Goal: Transaction & Acquisition: Subscribe to service/newsletter

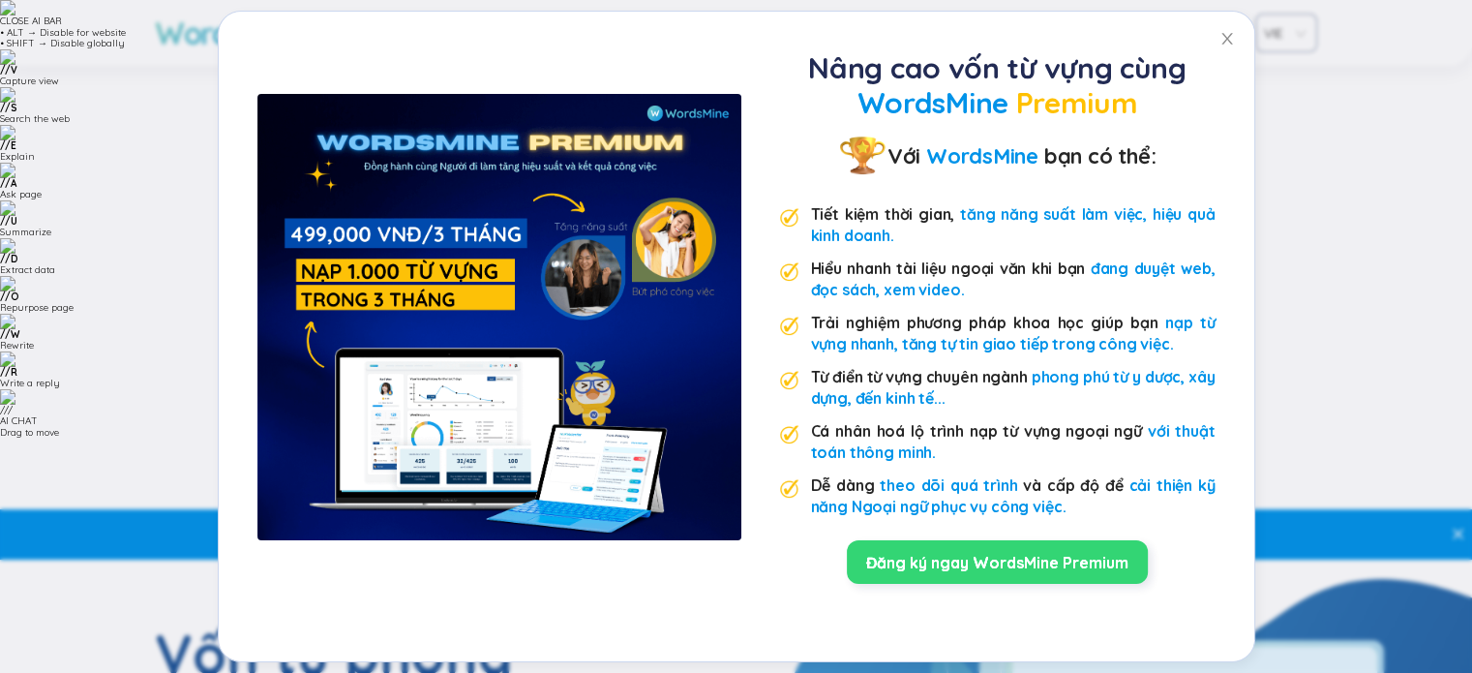
click at [903, 552] on link "Đăng ký ngay WordsMine Premium" at bounding box center [997, 562] width 262 height 21
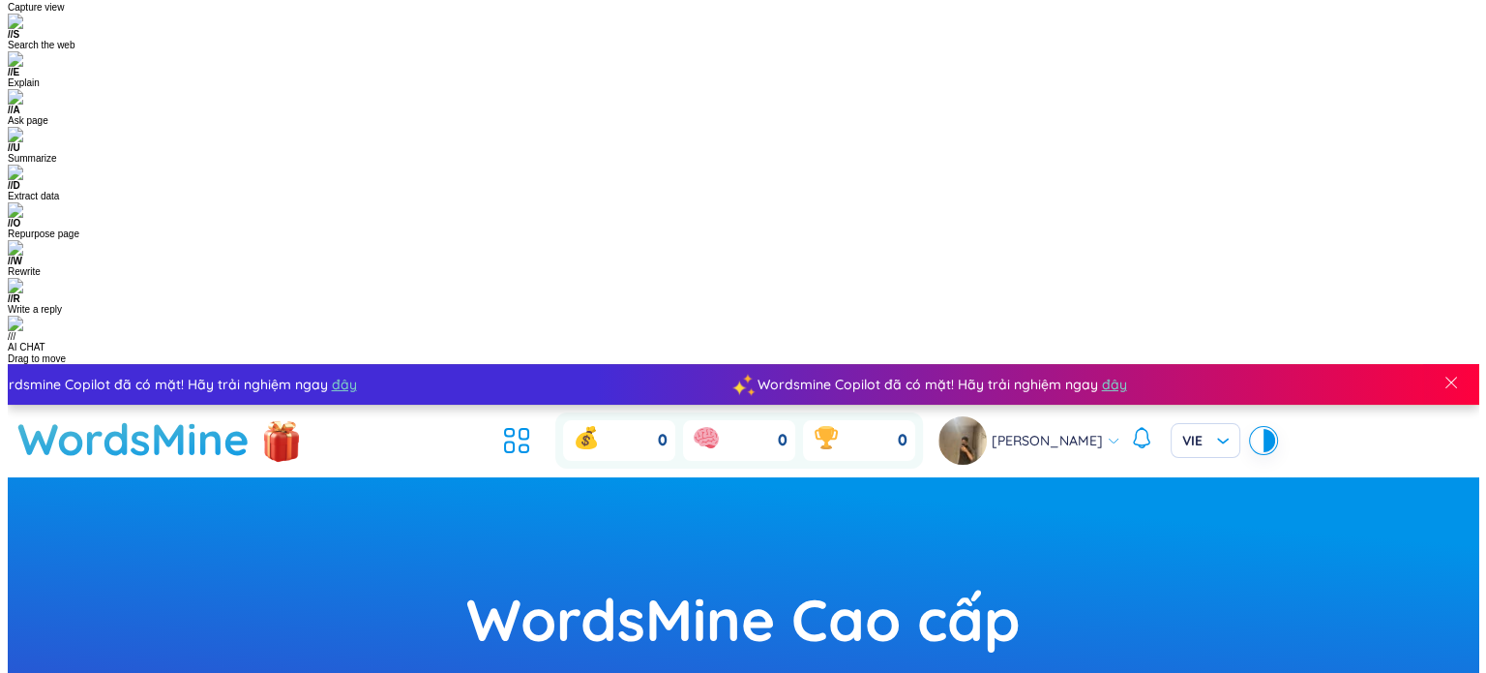
scroll to position [290, 0]
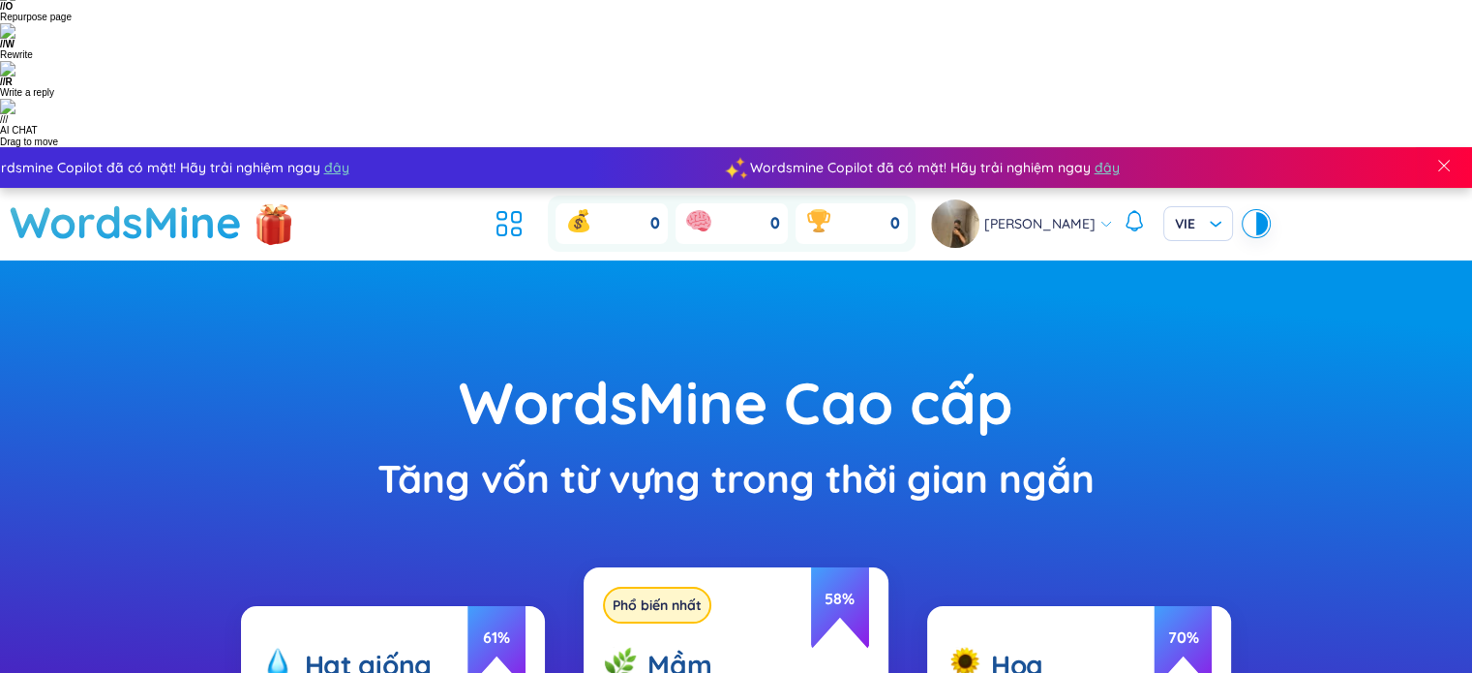
drag, startPoint x: 615, startPoint y: 275, endPoint x: 769, endPoint y: 359, distance: 175.4
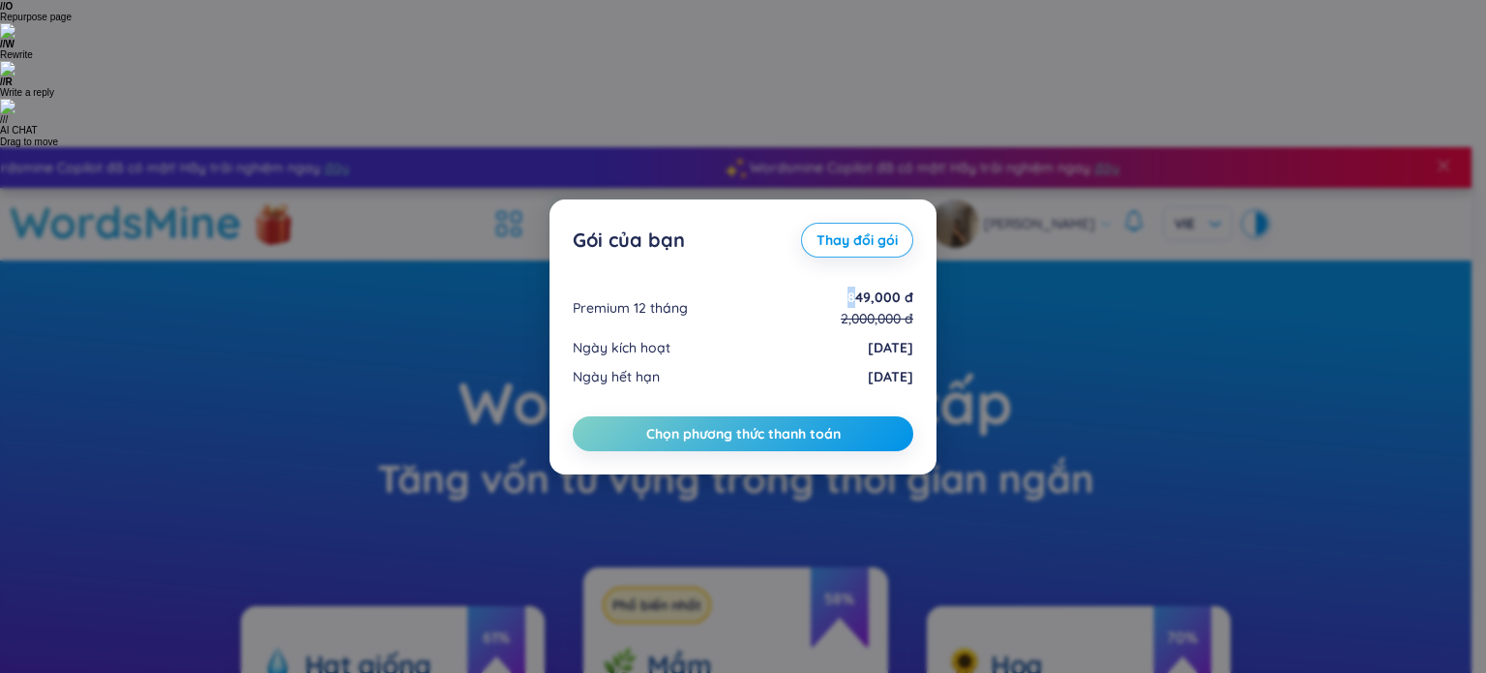
drag, startPoint x: 843, startPoint y: 292, endPoint x: 927, endPoint y: 293, distance: 84.2
click at [900, 292] on div "849,000 đ" at bounding box center [877, 296] width 73 height 21
click at [945, 300] on div "Gói của bạn Thay đổi gói Premium 12 tháng 849,000 đ 2,000,000 đ Ngày kích hoạt …" at bounding box center [743, 336] width 1486 height 673
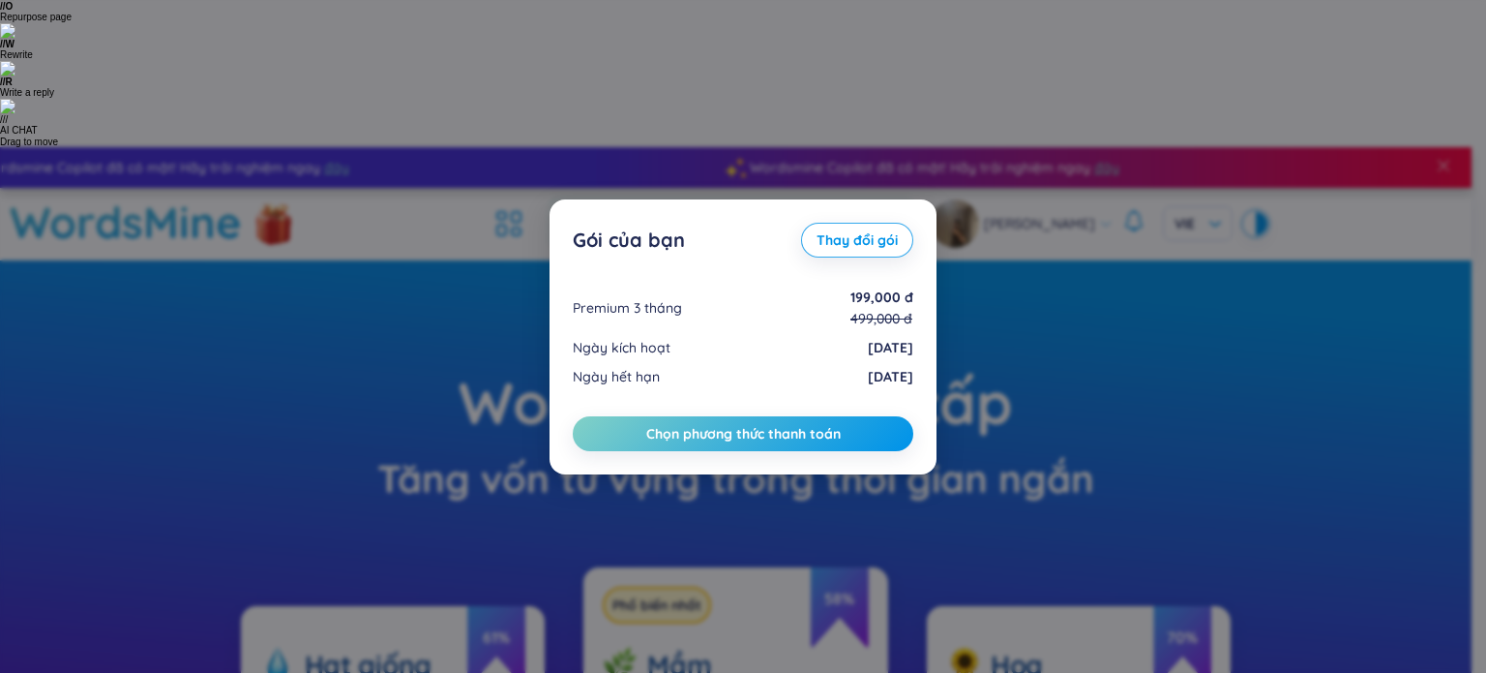
click at [963, 293] on div "Gói của bạn Thay đổi gói Premium 3 tháng 199,000 đ 499,000 đ Ngày kích hoạt 05/…" at bounding box center [743, 336] width 1486 height 673
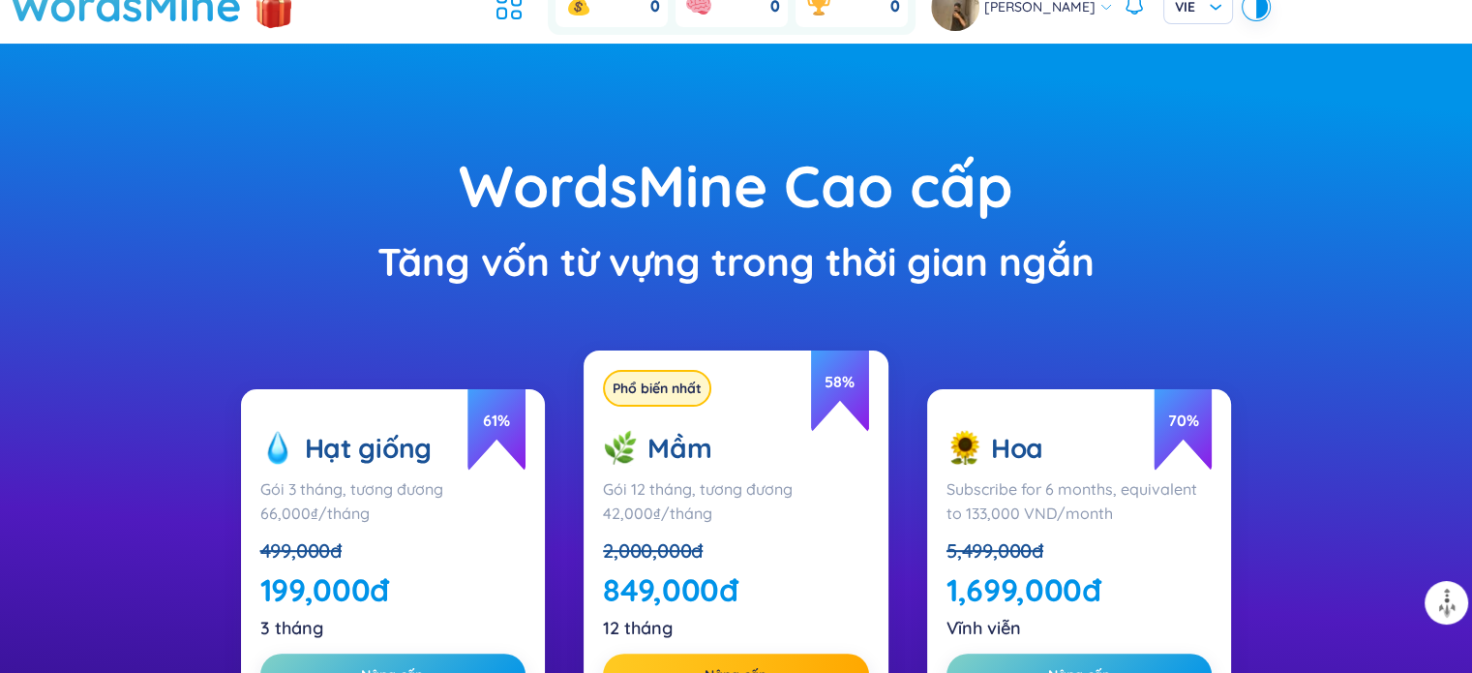
scroll to position [387, 0]
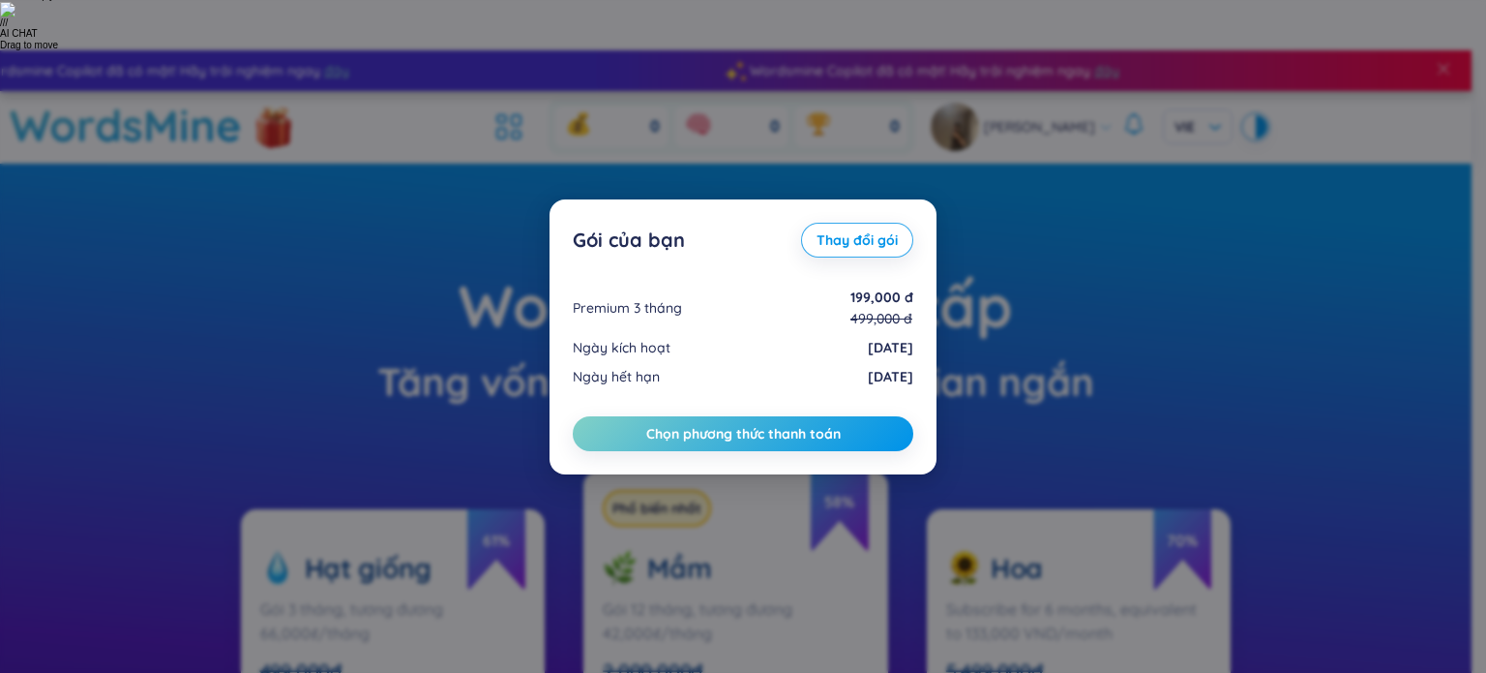
drag, startPoint x: 856, startPoint y: 296, endPoint x: 1189, endPoint y: 290, distance: 332.9
click at [1191, 285] on div "Gói của bạn Thay đổi gói Premium 3 tháng 199,000 đ 499,000 đ Ngày kích hoạt 05/…" at bounding box center [743, 336] width 1486 height 673
click at [1081, 418] on div "Gói của bạn Thay đổi gói Premium 3 tháng 199,000 đ 499,000 đ Ngày kích hoạt 05/…" at bounding box center [743, 336] width 1486 height 673
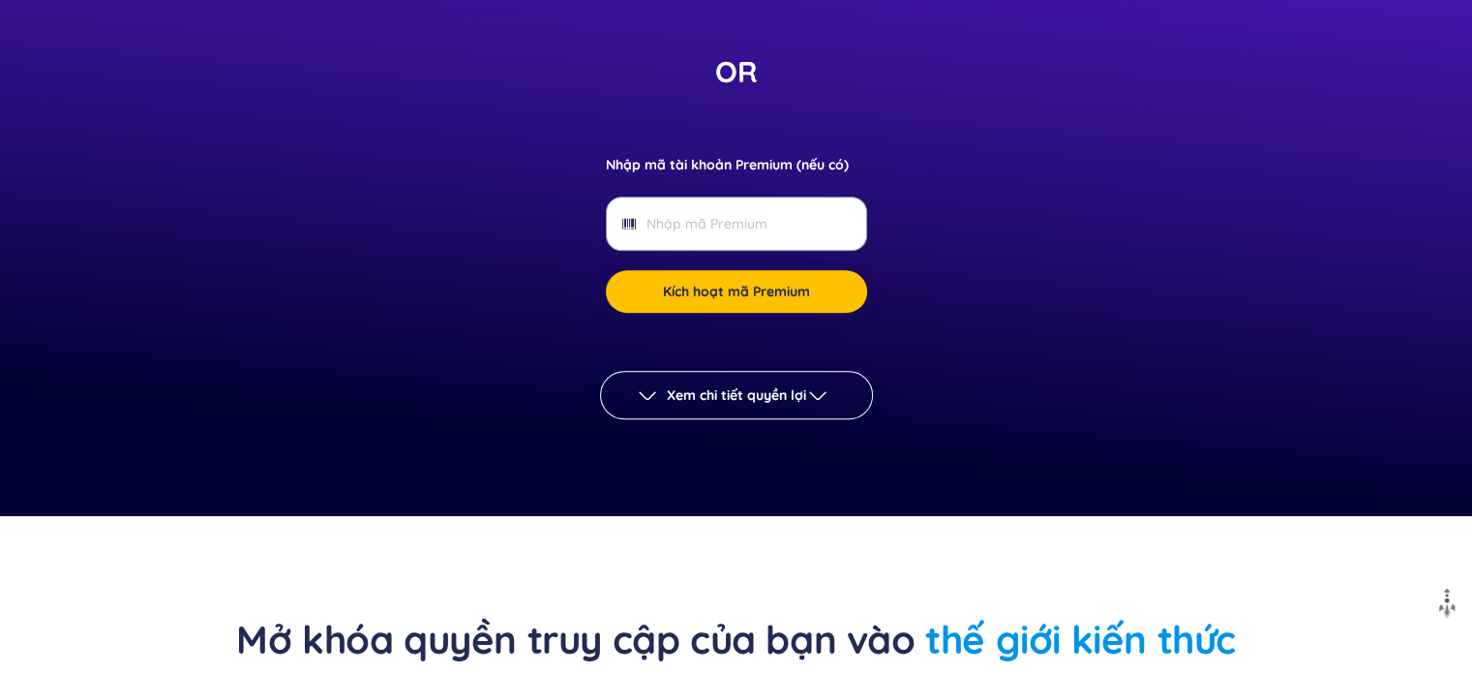
scroll to position [1355, 0]
